Goal: Task Accomplishment & Management: Use online tool/utility

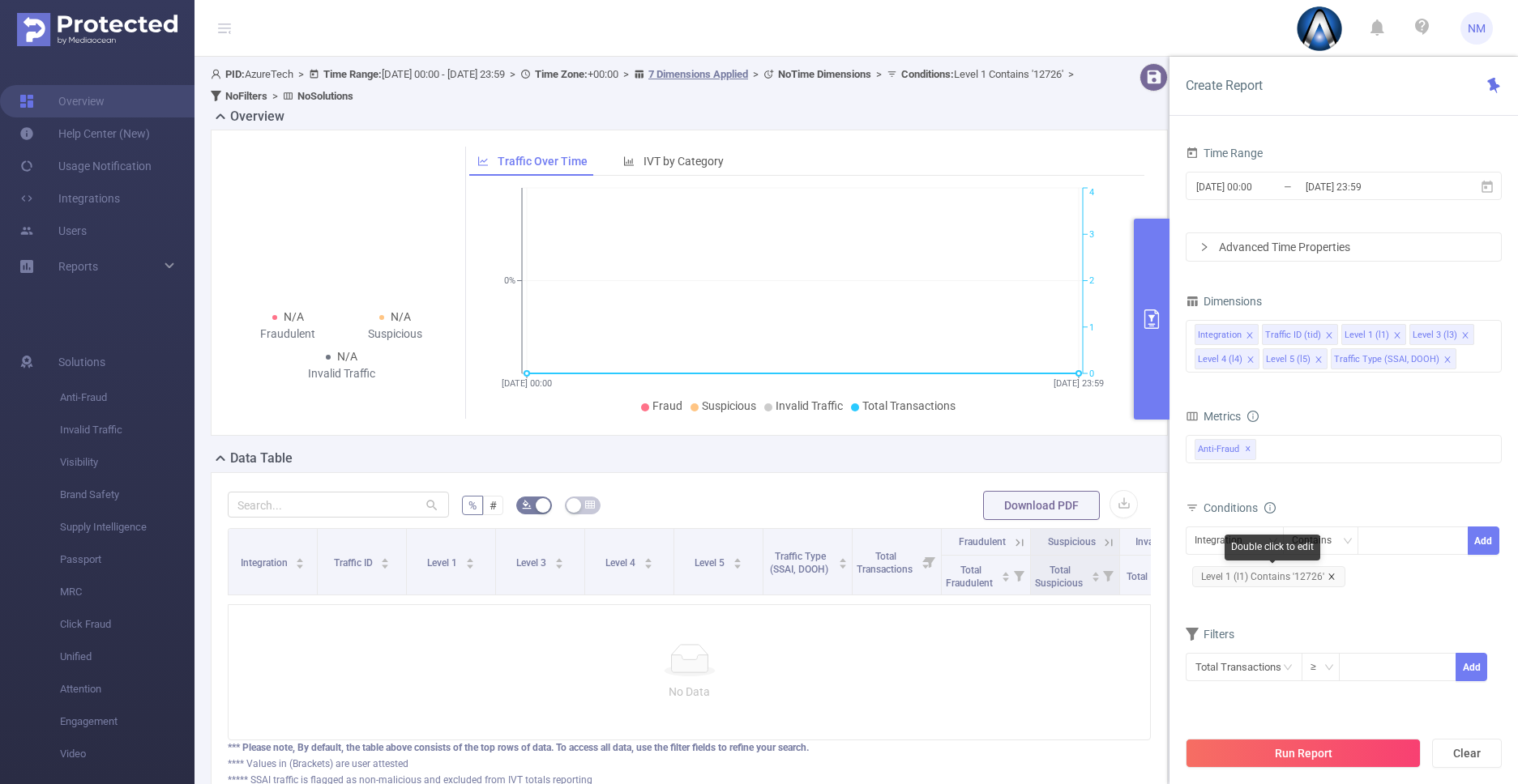
click at [1329, 576] on icon "icon: close" at bounding box center [1331, 577] width 5 height 5
click at [1229, 539] on div "Integration" at bounding box center [1224, 540] width 59 height 26
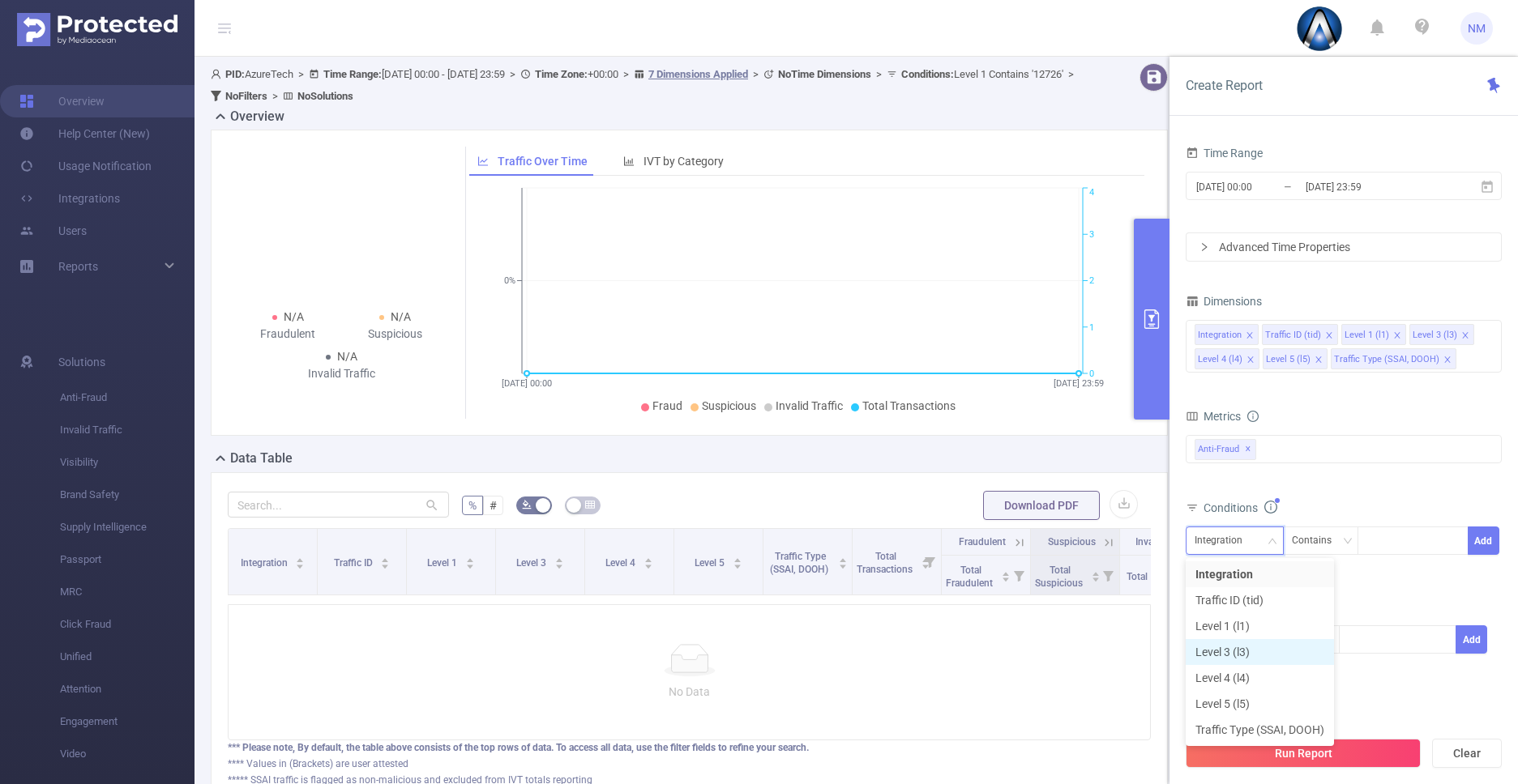
click at [1236, 659] on li "Level 3 (l3)" at bounding box center [1259, 652] width 148 height 26
click at [1381, 550] on div at bounding box center [1413, 540] width 94 height 26
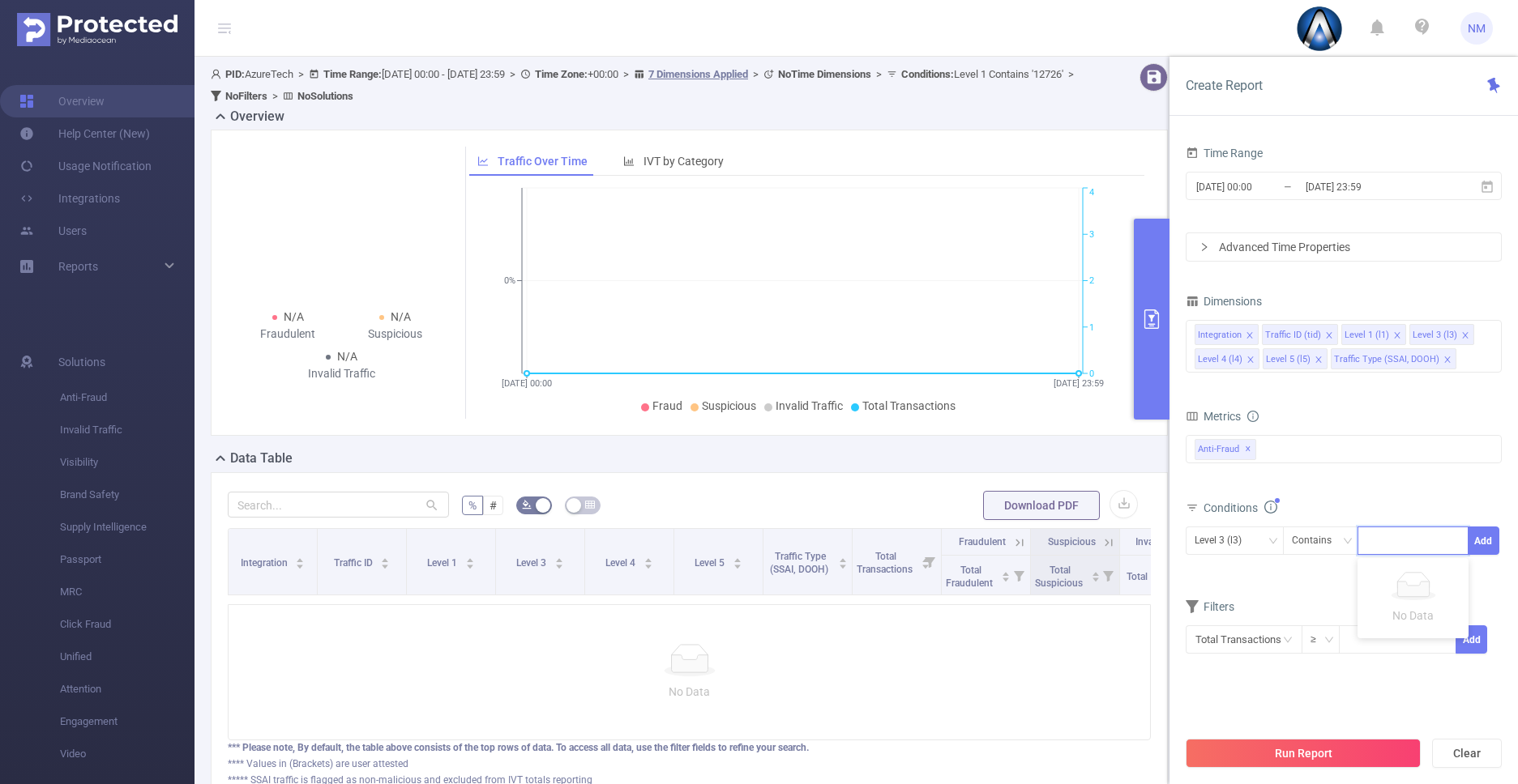
paste input "com.imo.android.imoim"
type input "com.imo.android.imoim"
click at [1341, 182] on input "[DATE] 23:59" at bounding box center [1369, 186] width 132 height 22
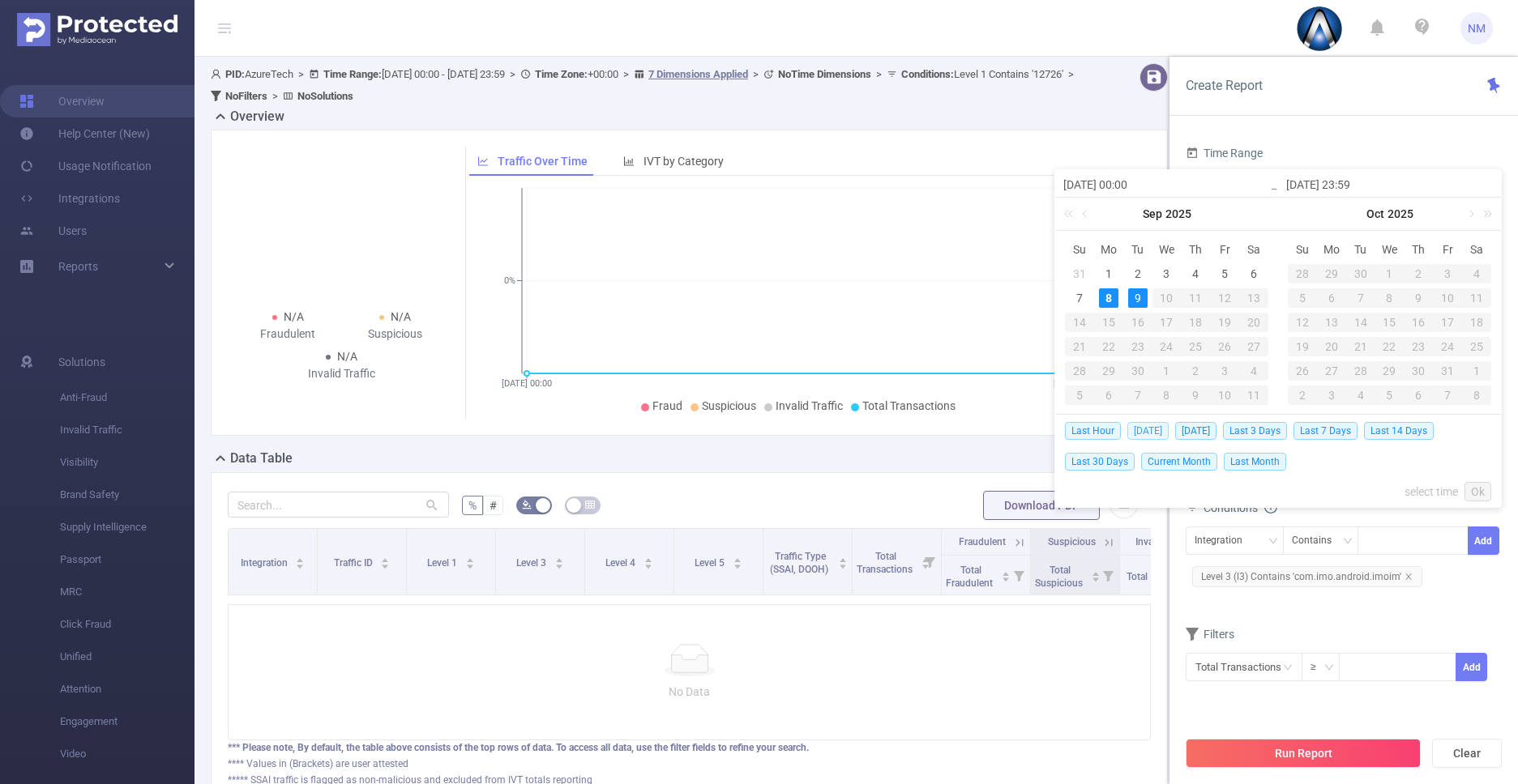
click at [1148, 424] on span "[DATE]" at bounding box center [1147, 431] width 42 height 18
type input "[DATE] 00:00"
type input "[DATE] 23:59"
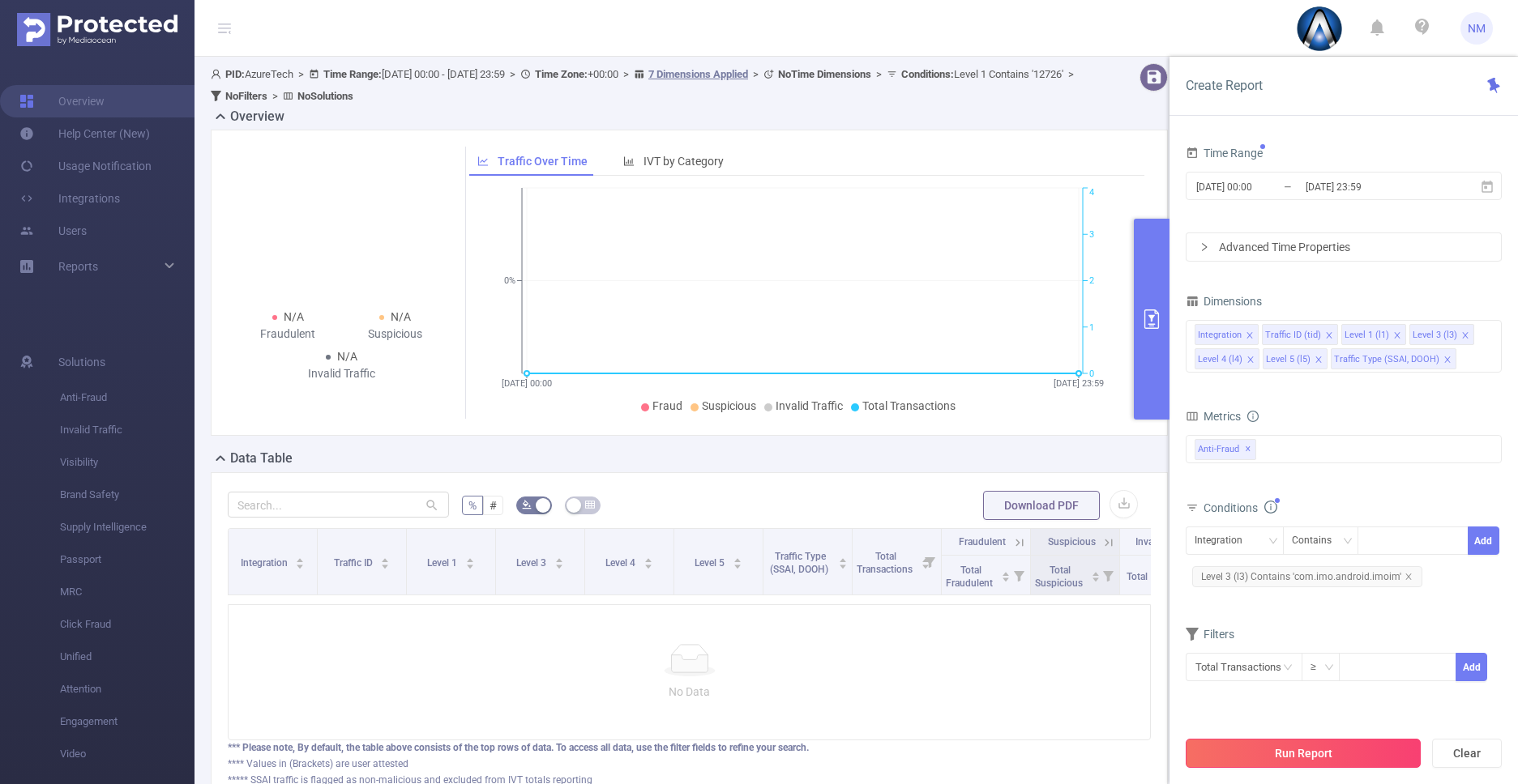
click at [1274, 746] on button "Run Report" at bounding box center [1303, 753] width 235 height 29
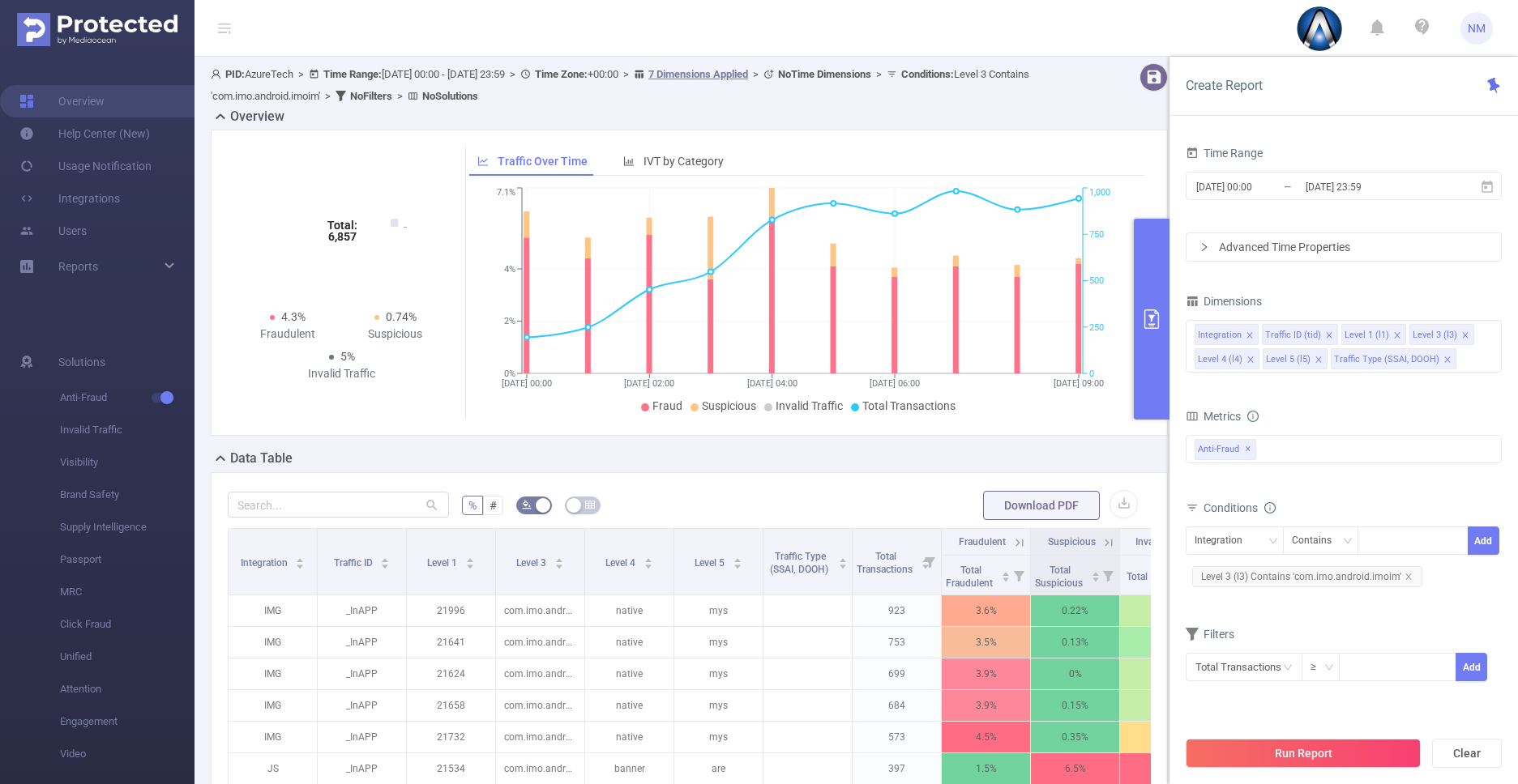
click at [1160, 378] on button "primary" at bounding box center [1152, 320] width 35 height 201
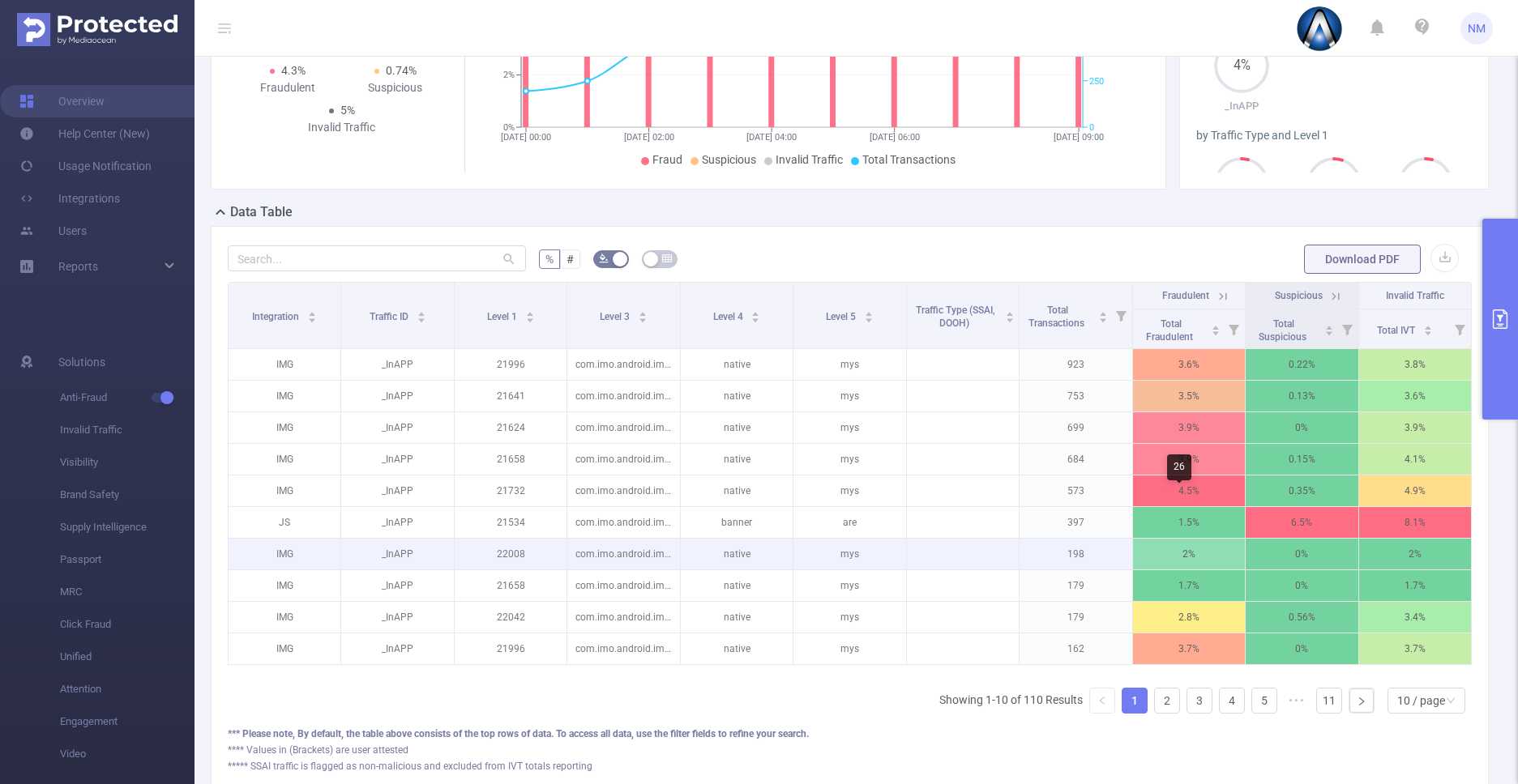
scroll to position [235, 0]
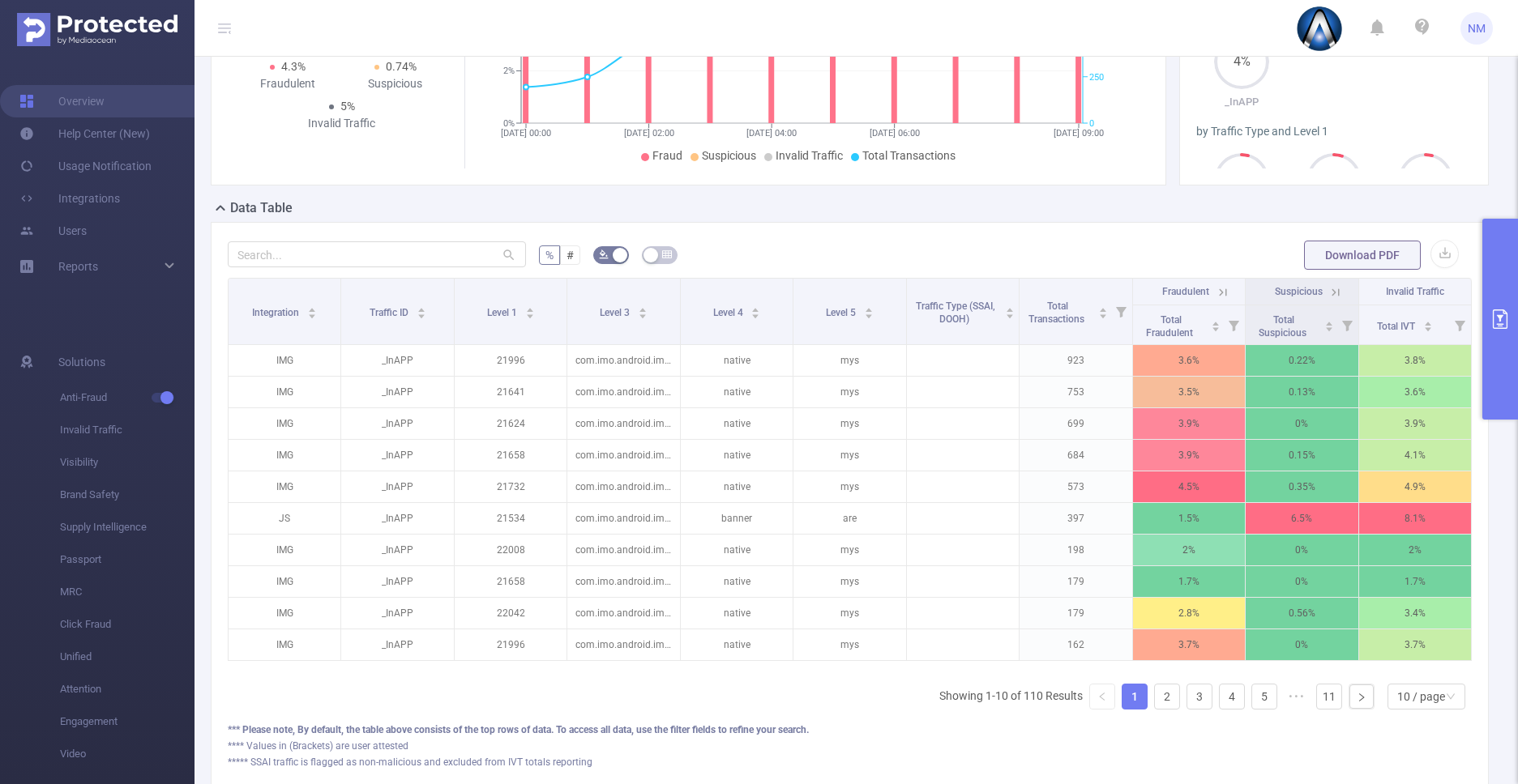
click at [1492, 362] on button "primary" at bounding box center [1499, 320] width 35 height 201
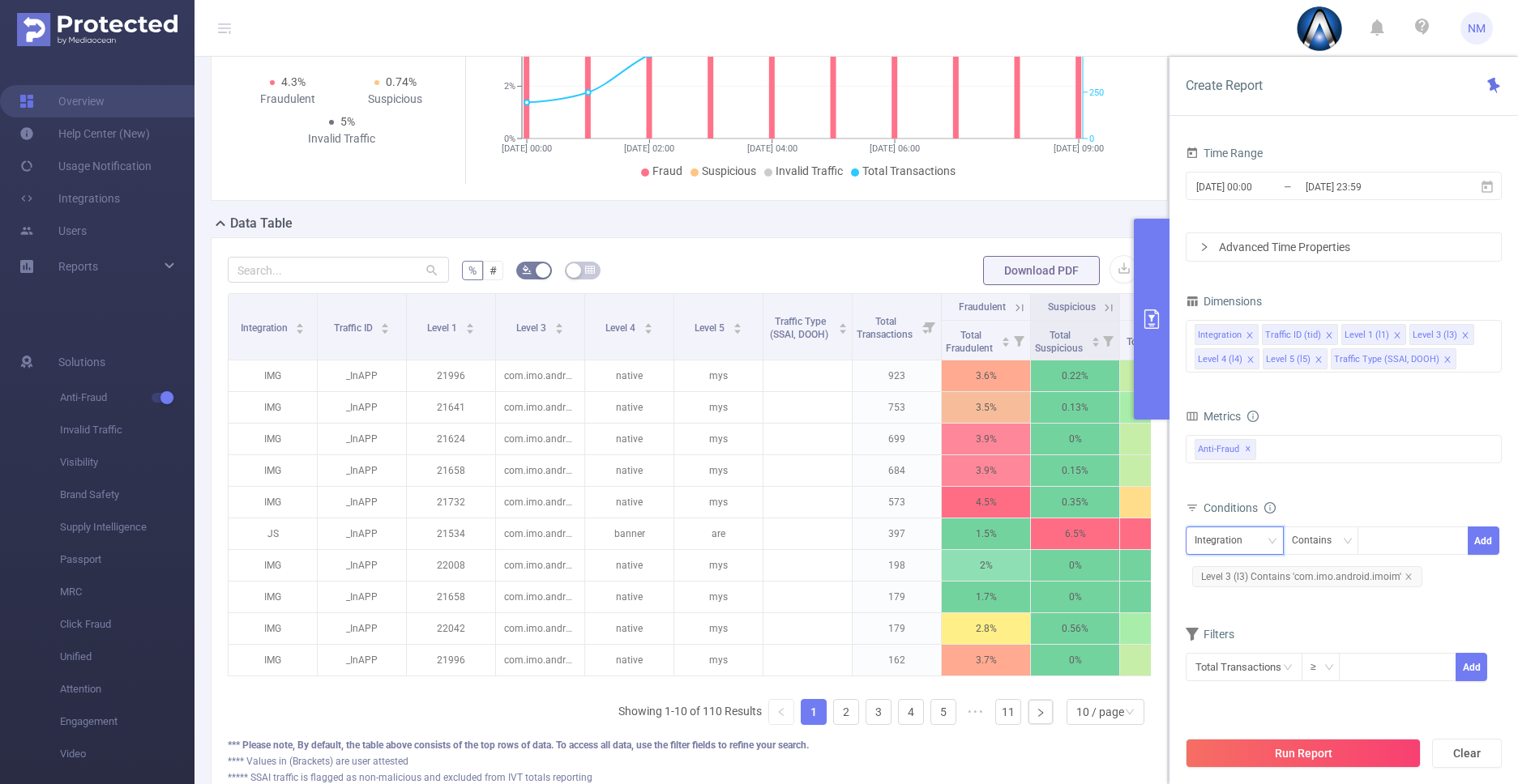
click at [1239, 547] on div "Integration" at bounding box center [1224, 540] width 59 height 26
click at [1235, 621] on li "Level 1 (l1)" at bounding box center [1259, 626] width 148 height 26
click at [1376, 544] on div at bounding box center [1413, 540] width 94 height 26
paste input "22041"
type input "22041"
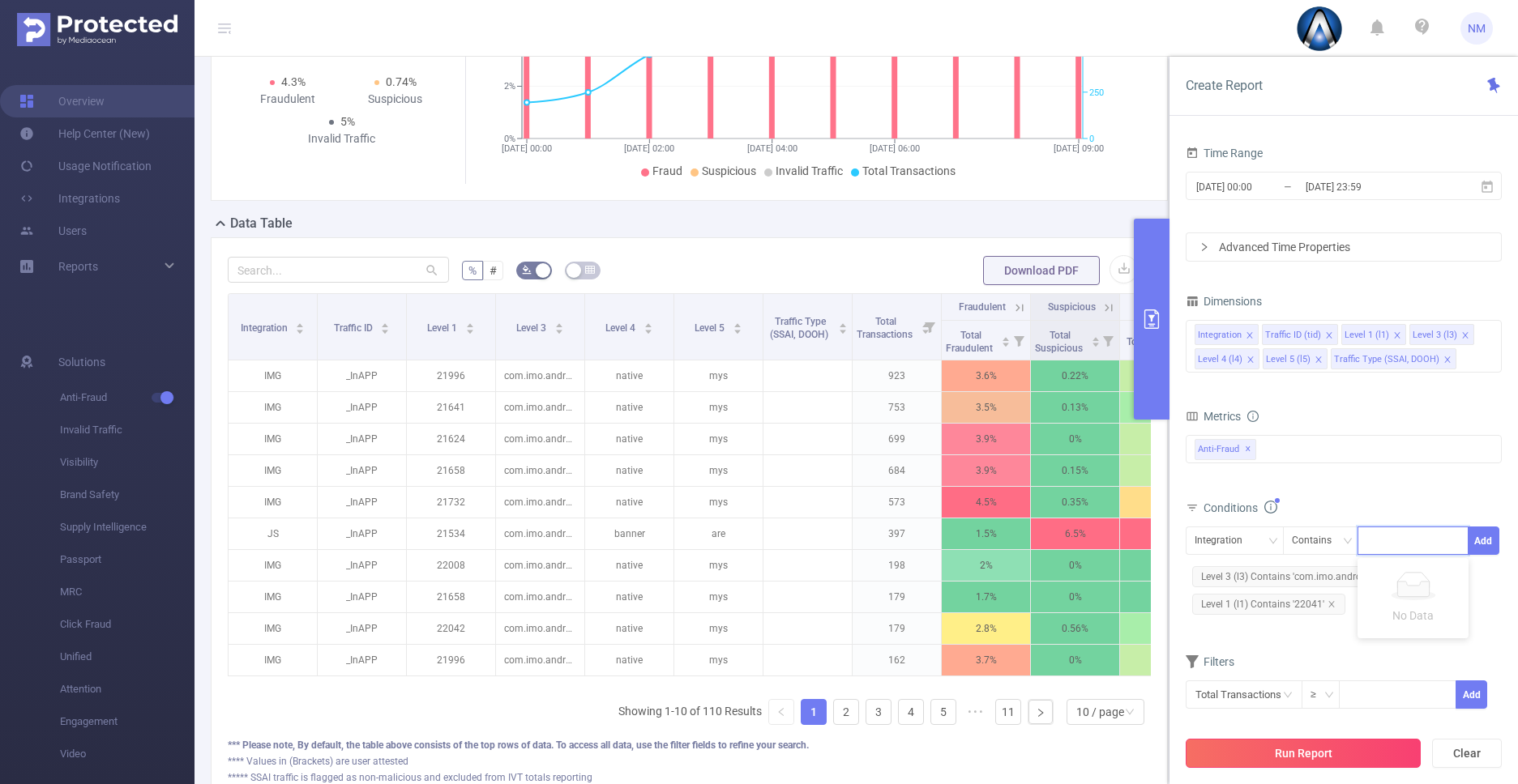
click at [1311, 756] on button "Run Report" at bounding box center [1303, 753] width 235 height 29
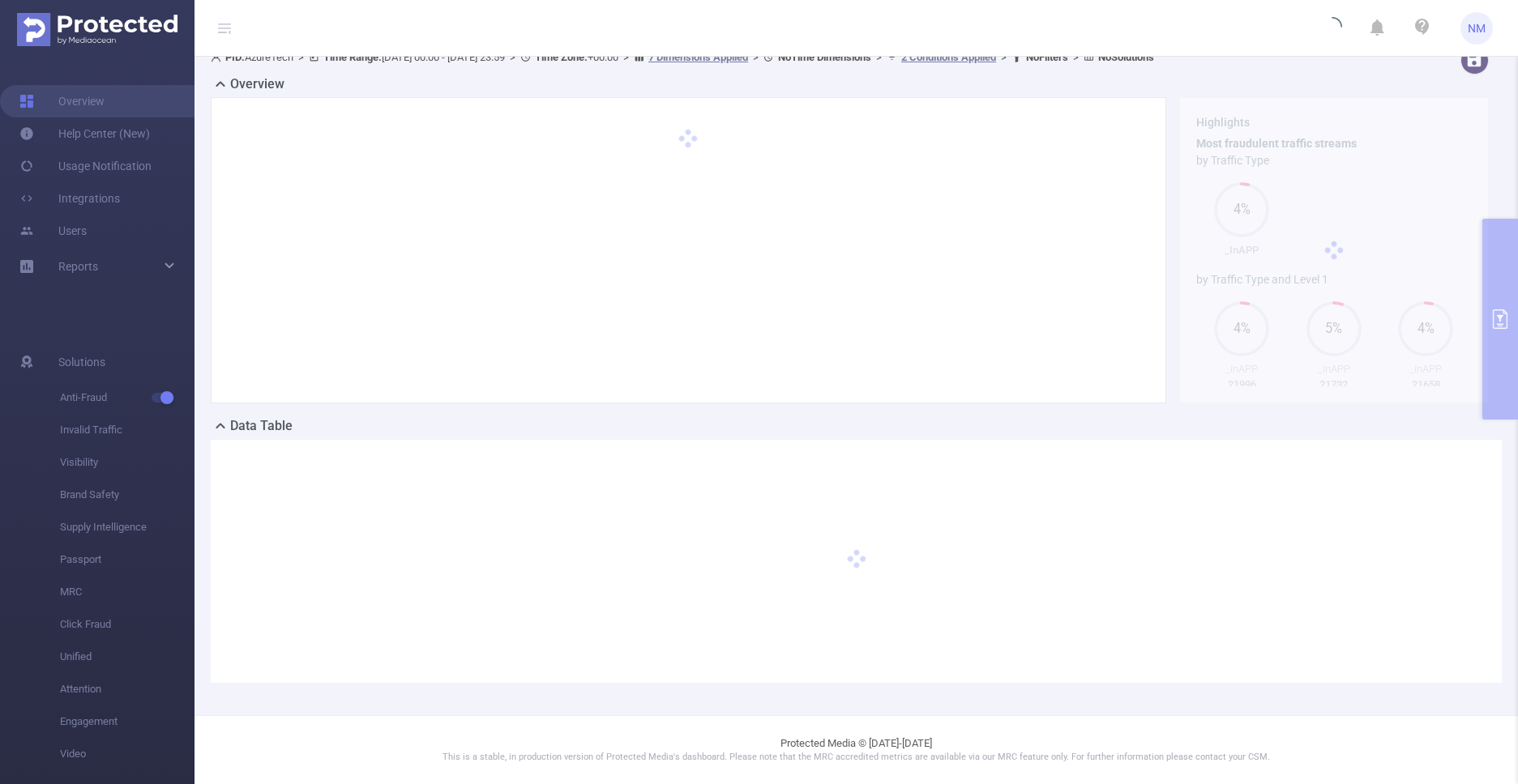
scroll to position [16, 0]
